Goal: Task Accomplishment & Management: Complete application form

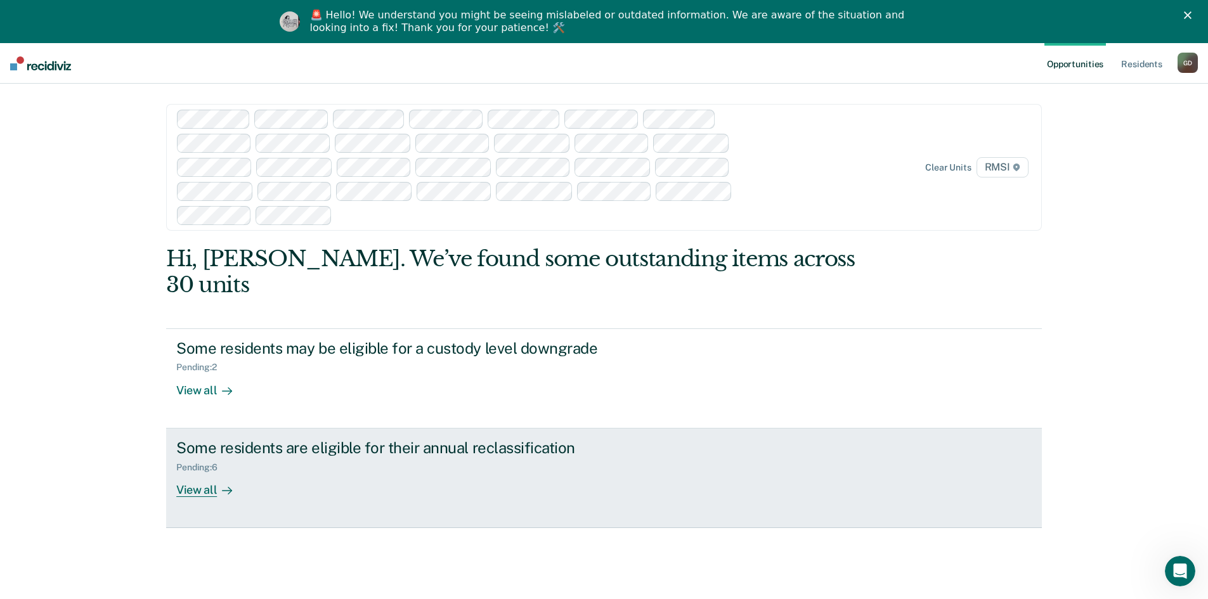
click at [193, 472] on div "View all" at bounding box center [211, 484] width 71 height 25
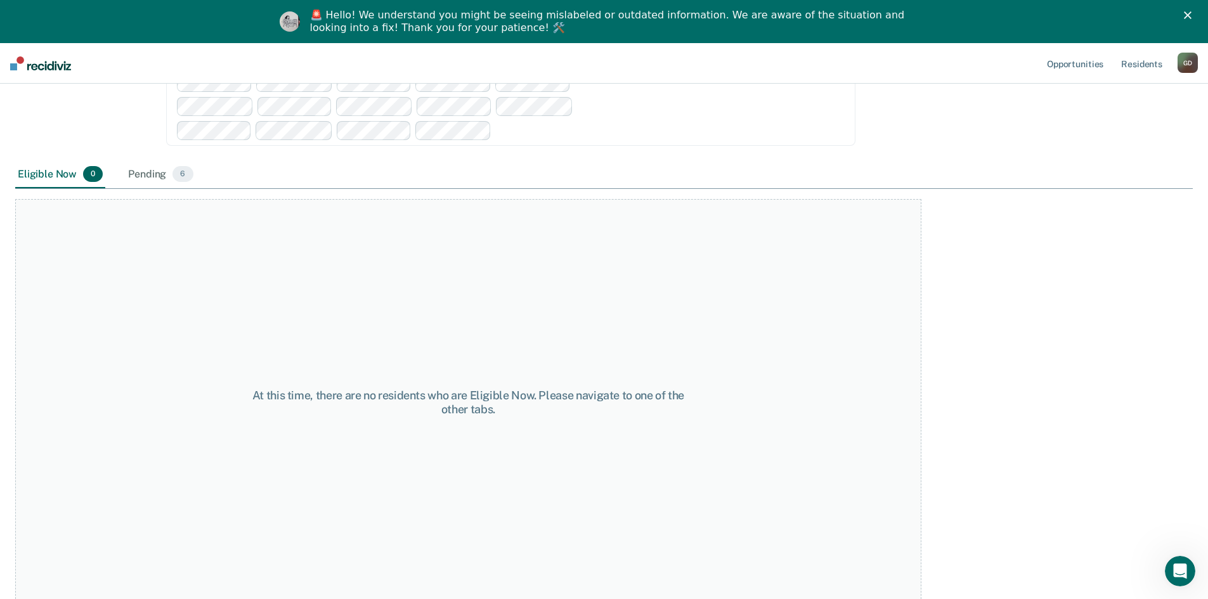
scroll to position [200, 0]
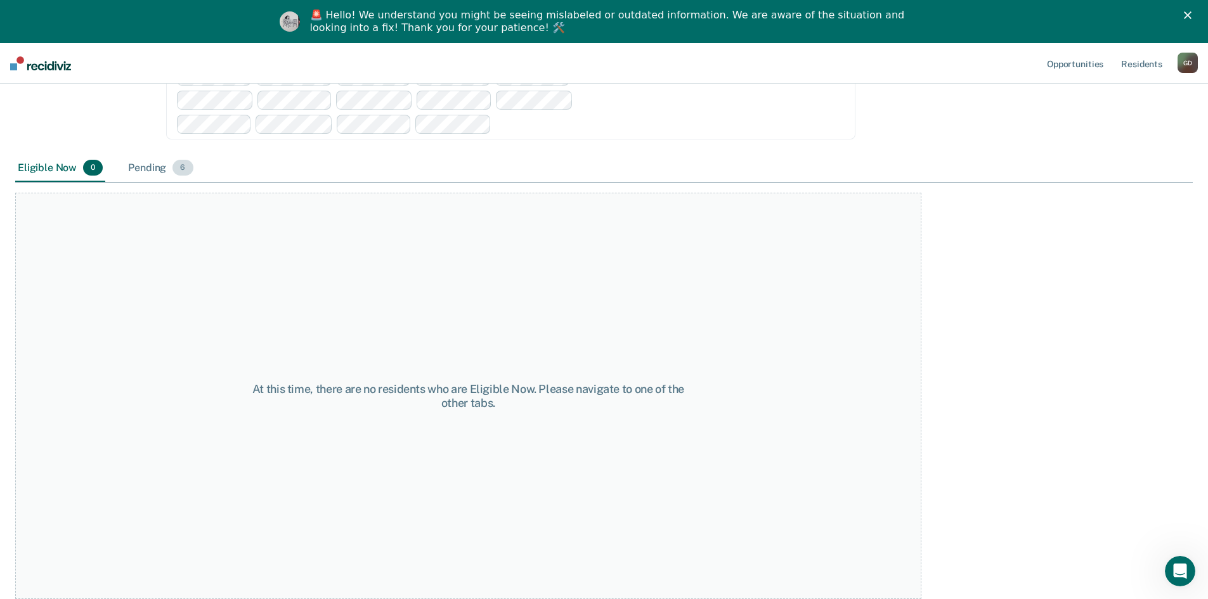
click at [129, 167] on div "Pending 6" at bounding box center [161, 169] width 70 height 28
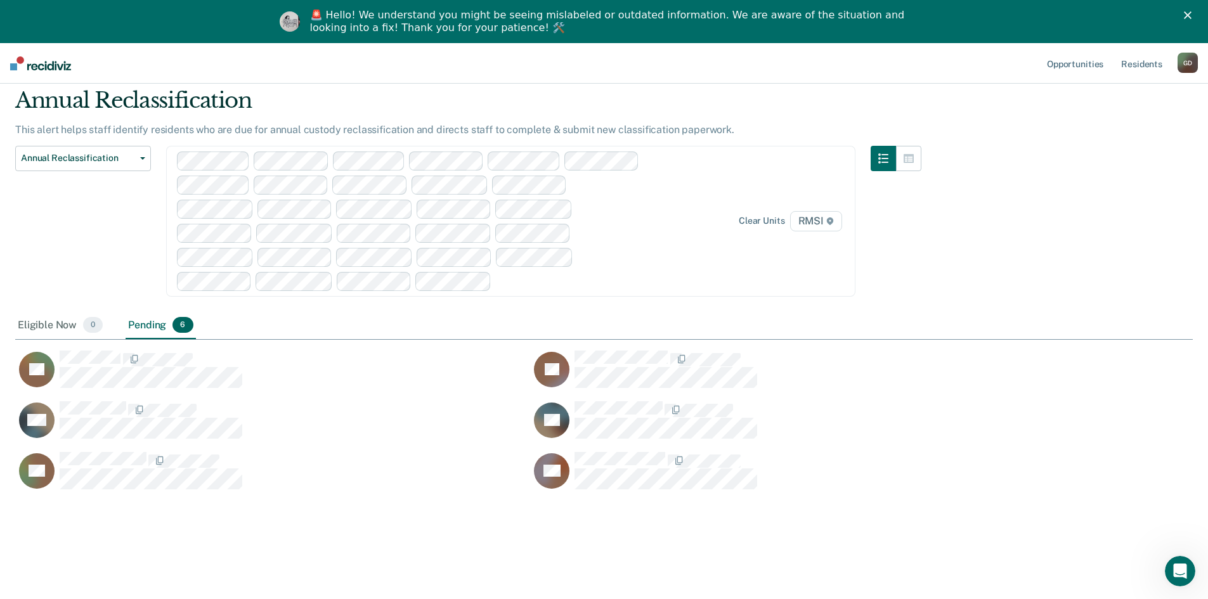
scroll to position [407, 1168]
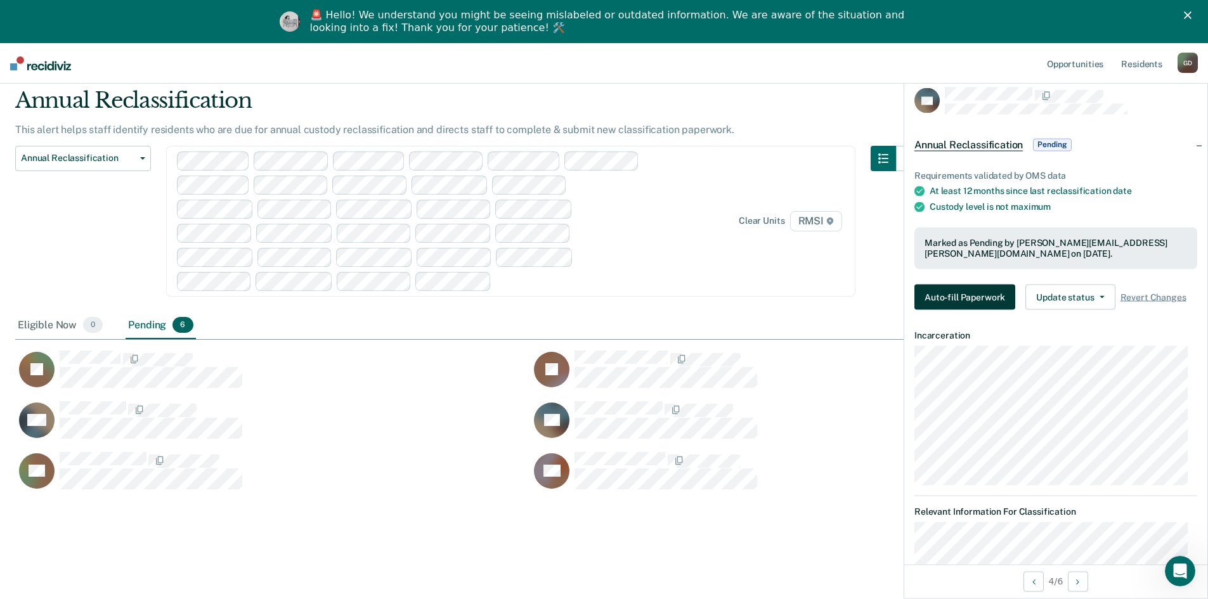
click at [993, 289] on button "Auto-fill Paperwork" at bounding box center [964, 297] width 101 height 25
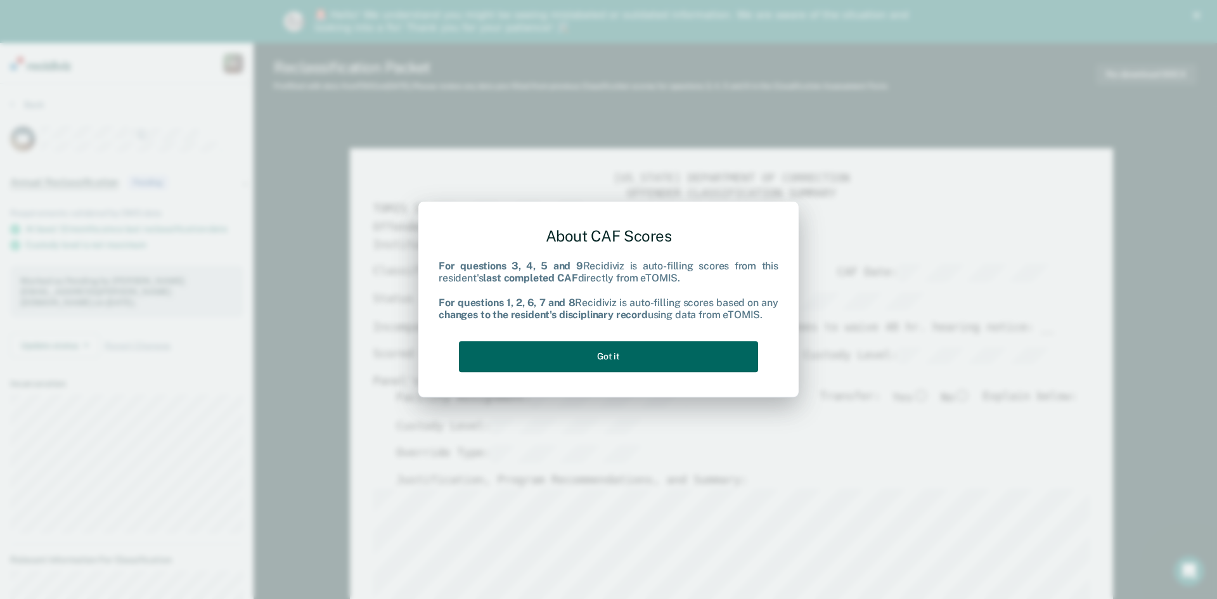
click at [654, 354] on button "Got it" at bounding box center [608, 356] width 299 height 31
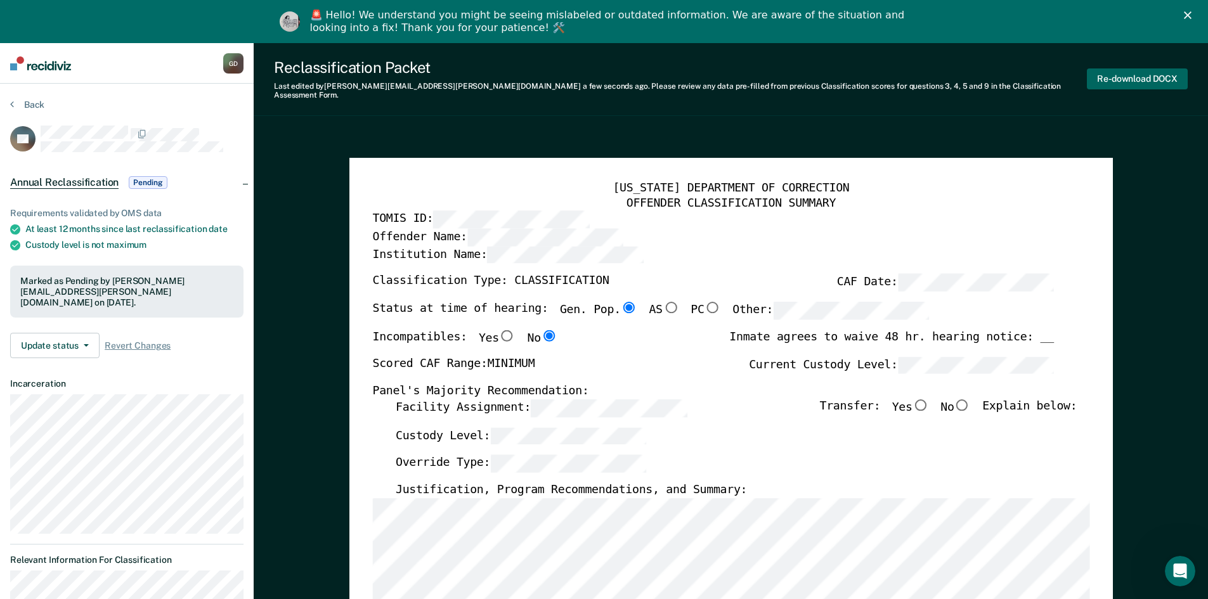
click at [1118, 70] on button "Re-download DOCX" at bounding box center [1137, 78] width 101 height 21
type textarea "x"
